Goal: Obtain resource: Download file/media

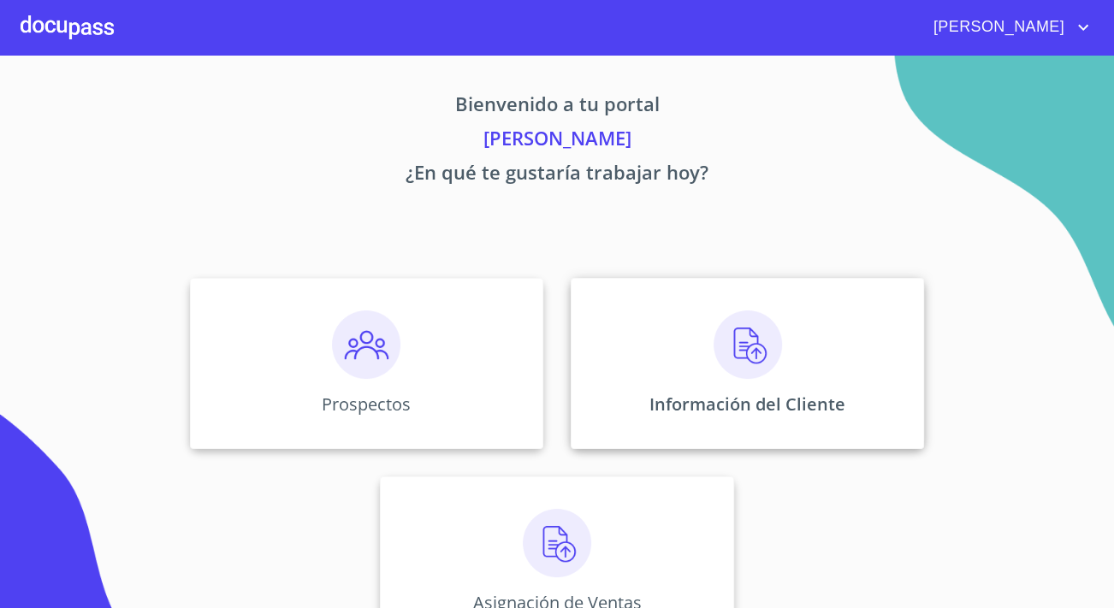
click at [777, 377] on div "Información del Cliente" at bounding box center [746, 363] width 353 height 171
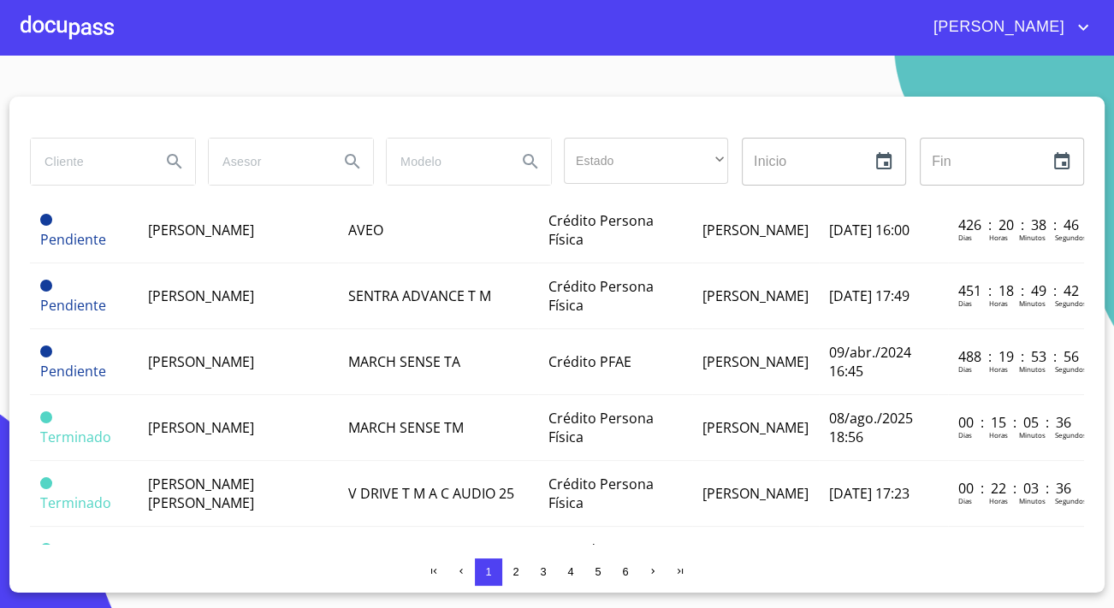
scroll to position [1010, 0]
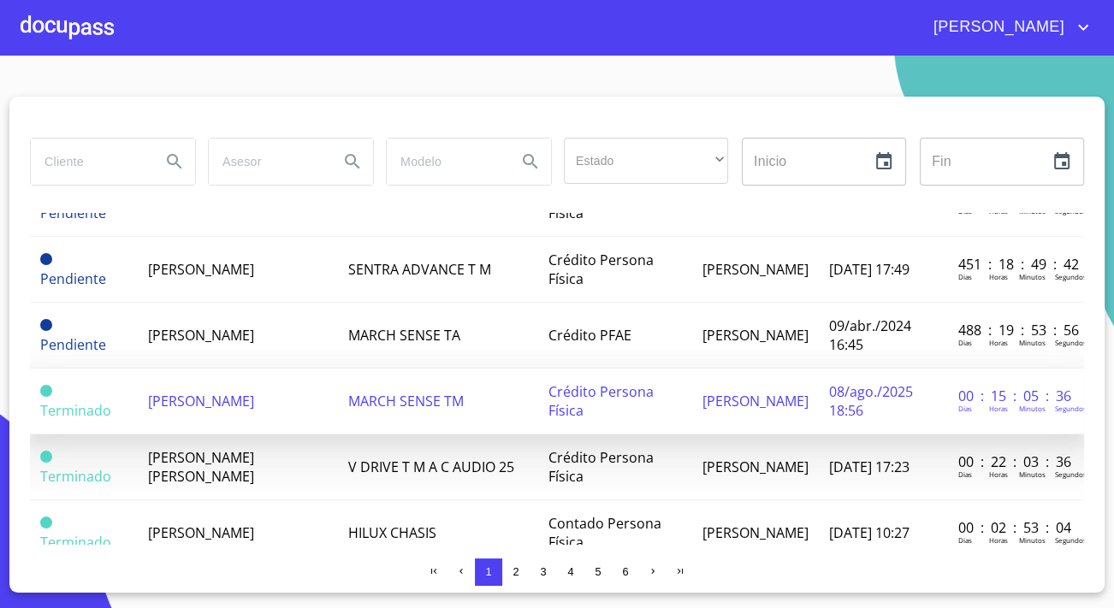
click at [182, 372] on td "[PERSON_NAME]" at bounding box center [238, 402] width 200 height 66
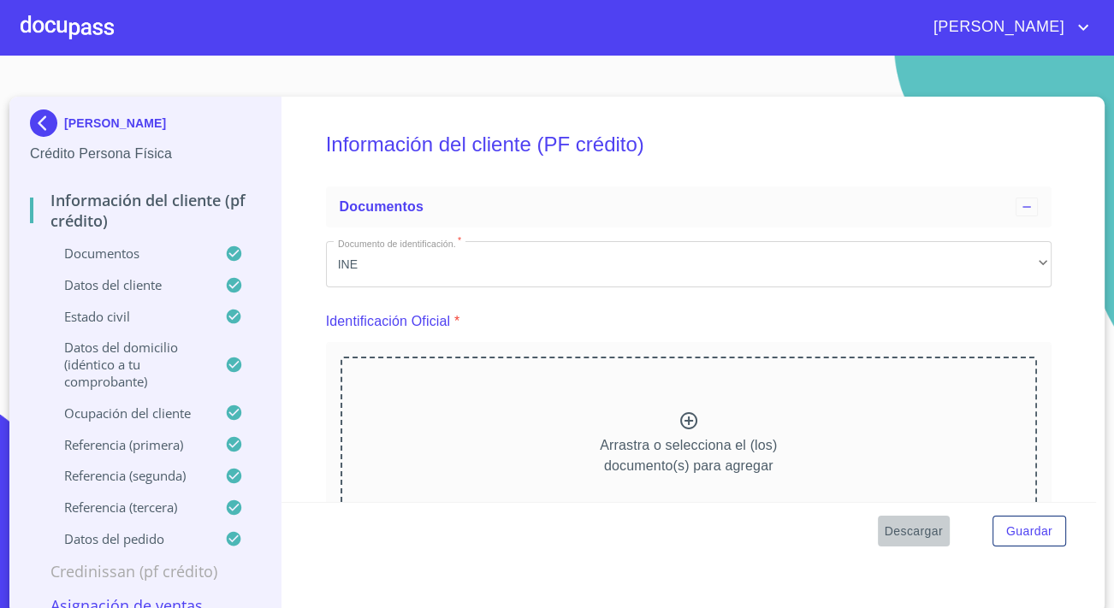
click at [913, 533] on span "Descargar" at bounding box center [913, 531] width 58 height 21
